Goal: Task Accomplishment & Management: Use online tool/utility

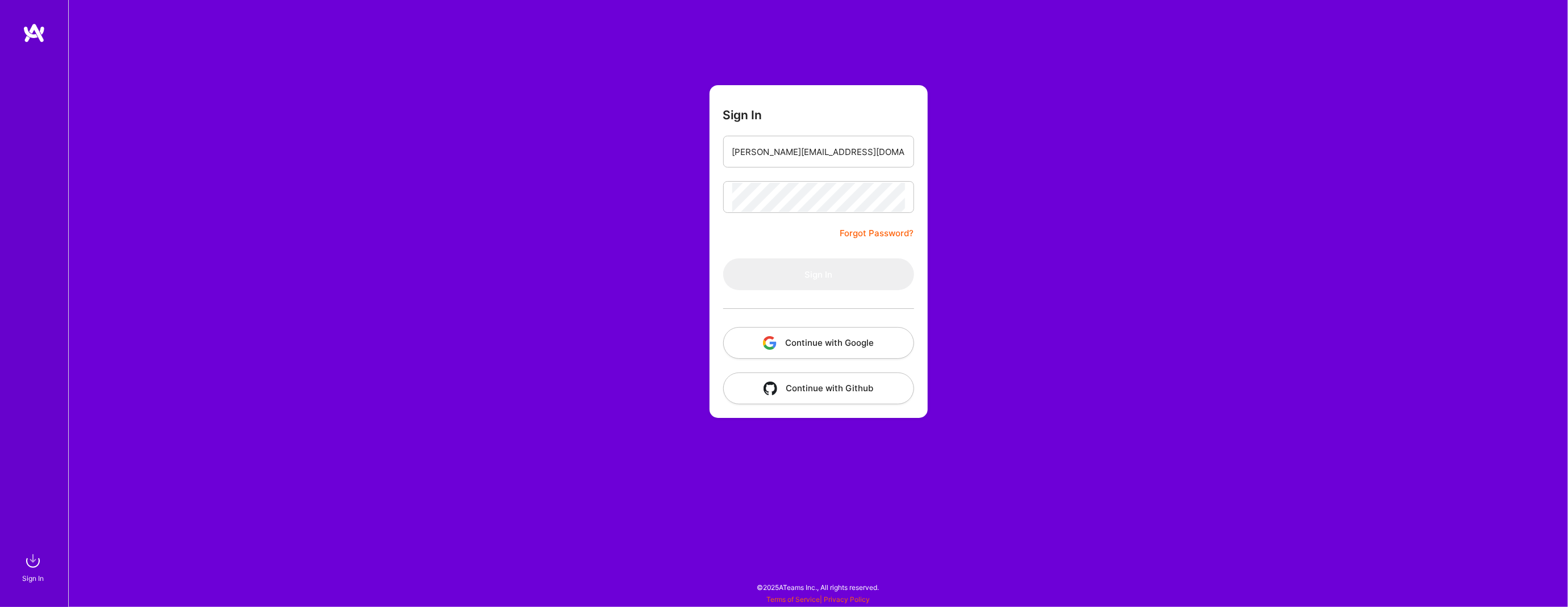
click at [747, 235] on form "Sign In [EMAIL_ADDRESS][PERSON_NAME][DOMAIN_NAME] Forgot Password? Sign In Cont…" at bounding box center [818, 251] width 218 height 333
click at [834, 154] on input "[PERSON_NAME][EMAIL_ADDRESS][DOMAIN_NAME]" at bounding box center [818, 152] width 172 height 29
click at [823, 151] on input "email" at bounding box center [818, 152] width 172 height 29
type input "[PERSON_NAME][EMAIL_ADDRESS][DOMAIN_NAME]"
click at [1203, 181] on div "Sign In [EMAIL_ADDRESS][PERSON_NAME][DOMAIN_NAME] Forgot Password? Sign In Cont…" at bounding box center [818, 303] width 1500 height 607
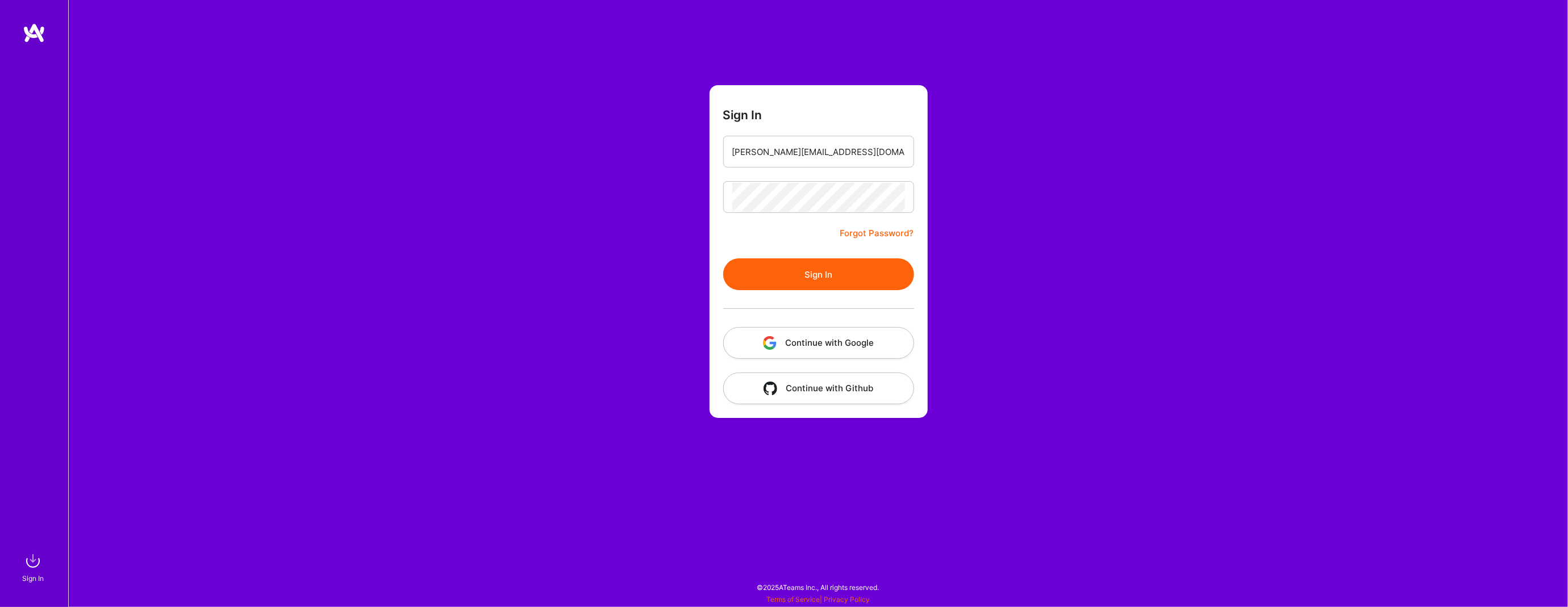
click at [805, 282] on button "Sign In" at bounding box center [818, 274] width 191 height 32
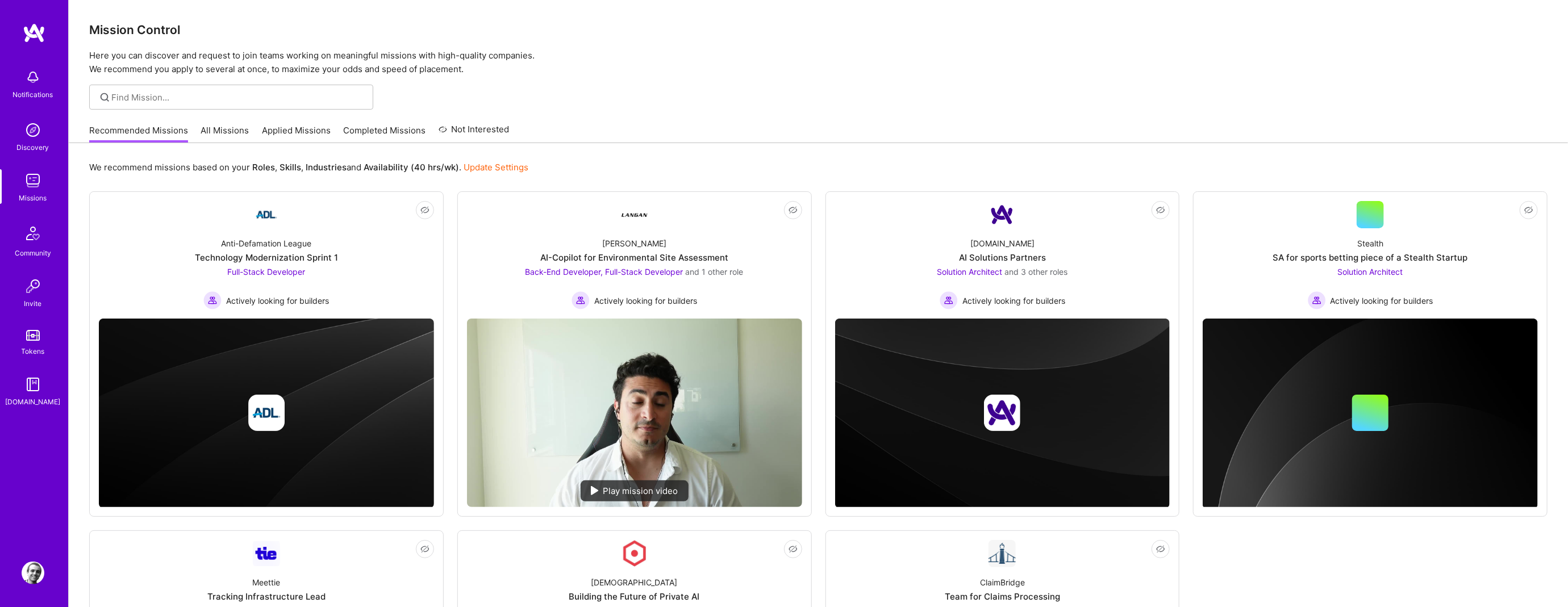
click at [227, 131] on link "All Missions" at bounding box center [225, 134] width 48 height 19
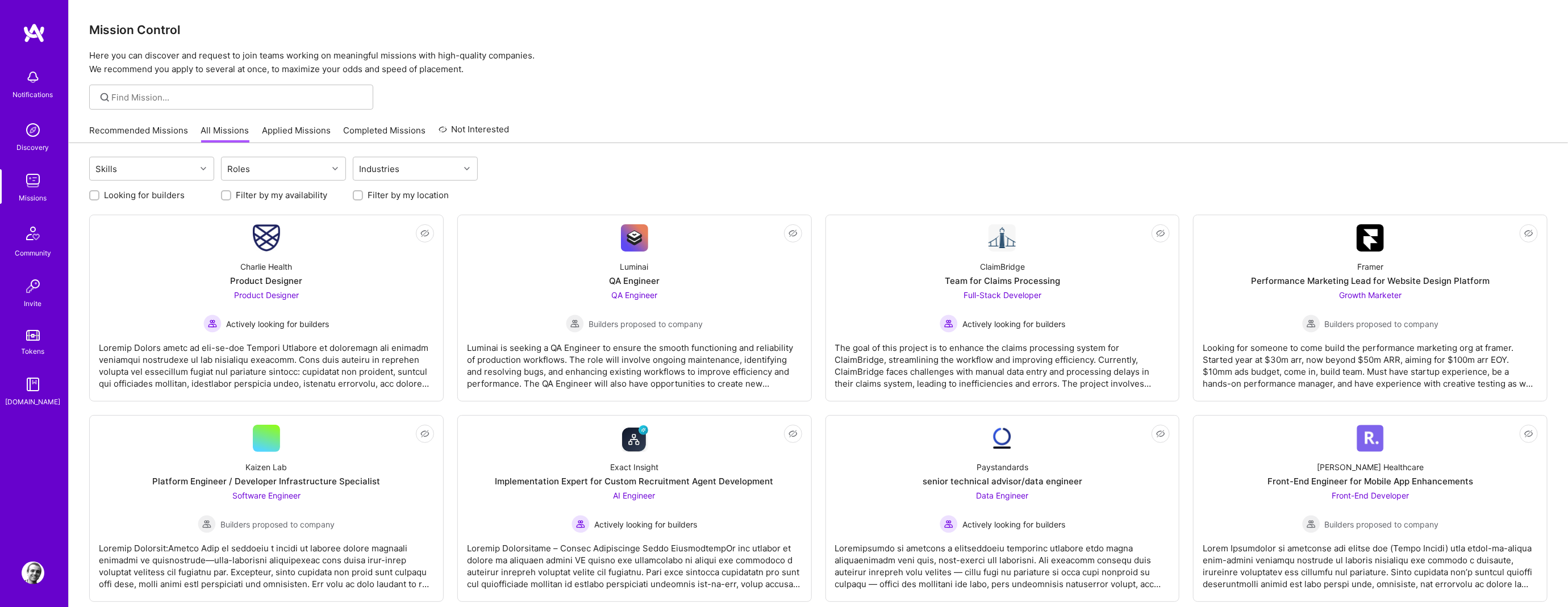
click at [97, 195] on input "Looking for builders" at bounding box center [95, 195] width 8 height 8
checkbox input "true"
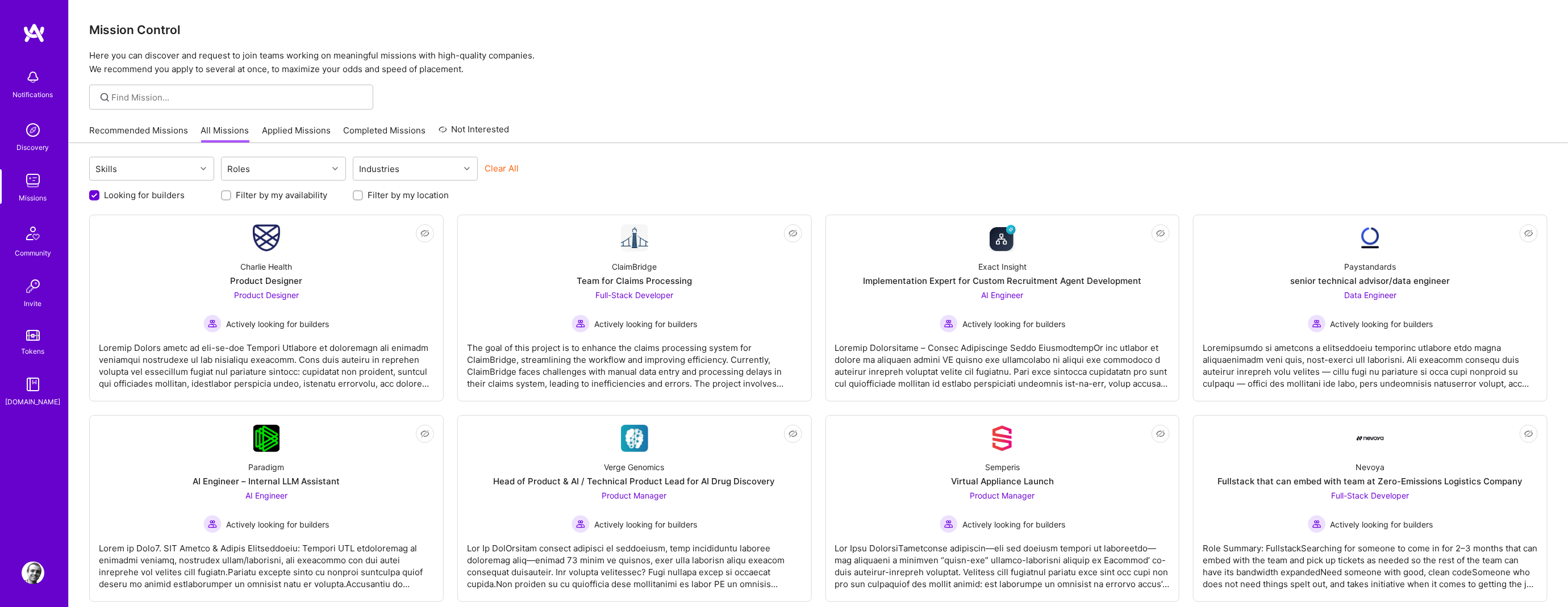
click at [360, 195] on input "Filter by my location" at bounding box center [359, 195] width 8 height 8
checkbox input "true"
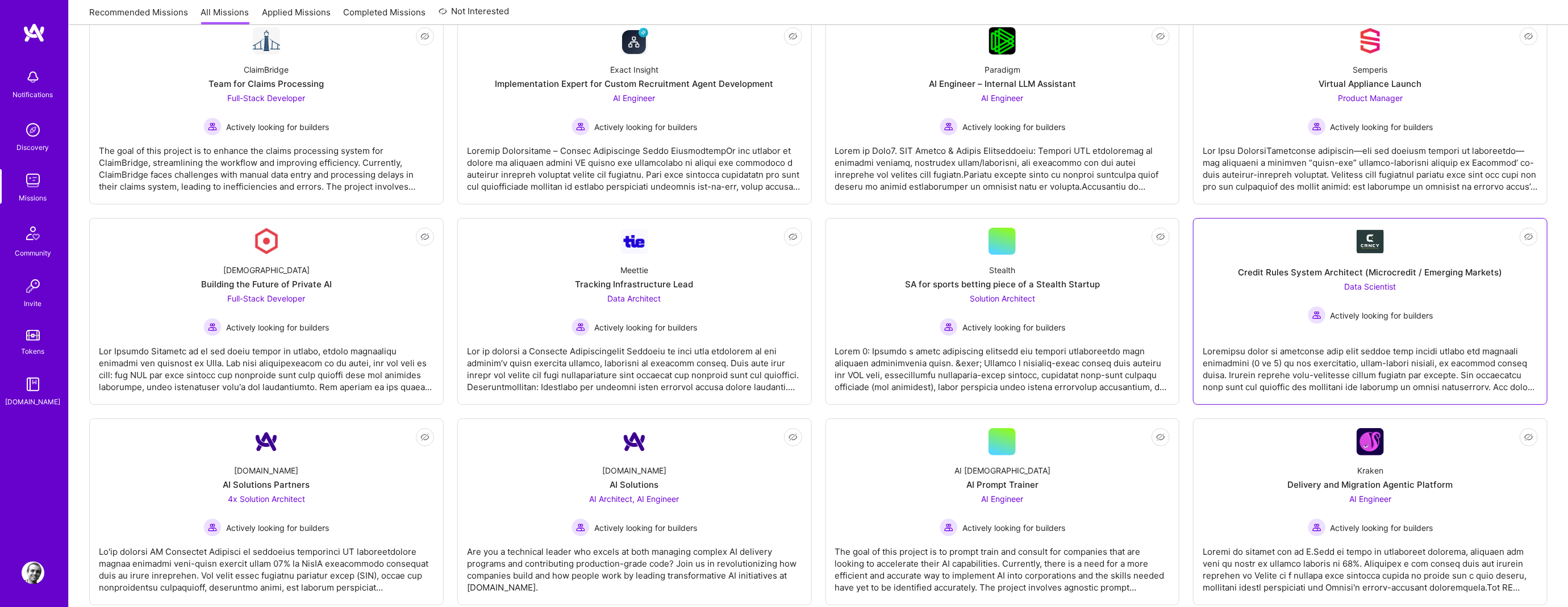
scroll to position [27, 0]
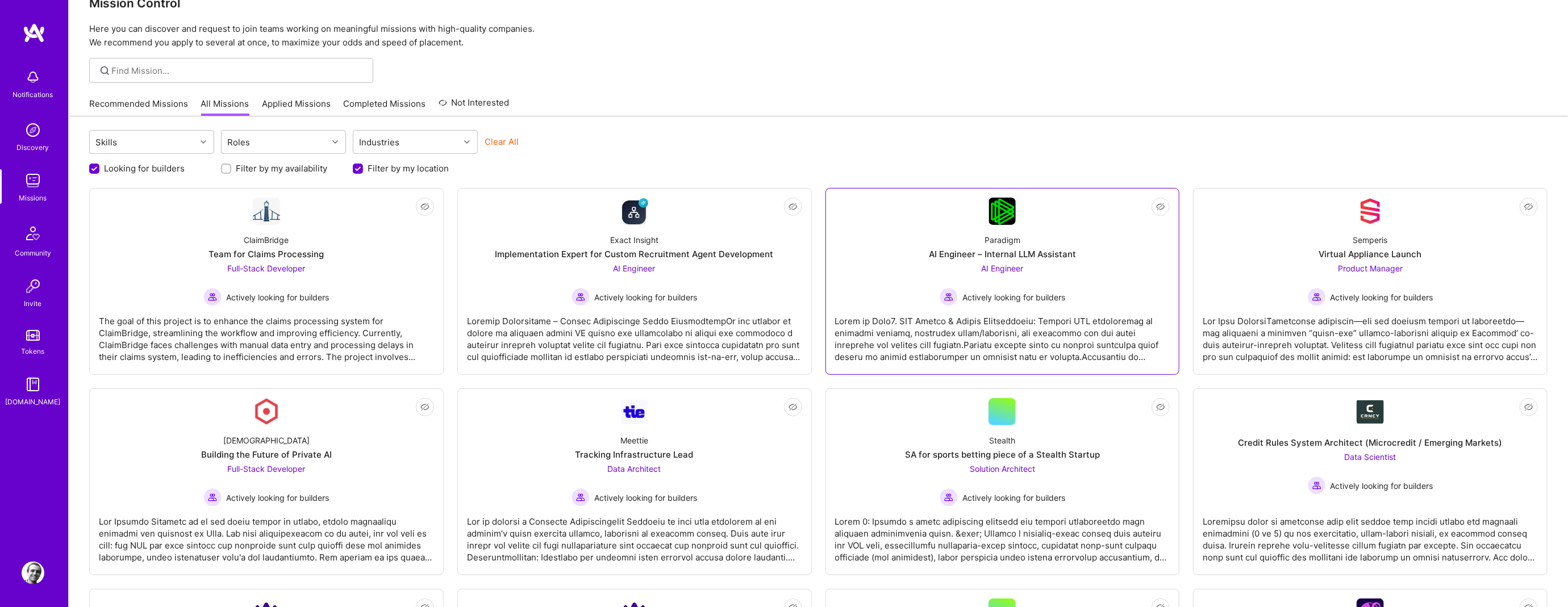
click at [1031, 261] on div "Paradigm AI Engineer – Internal LLM Assistant AI Engineer Actively looking for …" at bounding box center [1002, 265] width 335 height 81
